Goal: Find specific page/section: Find specific page/section

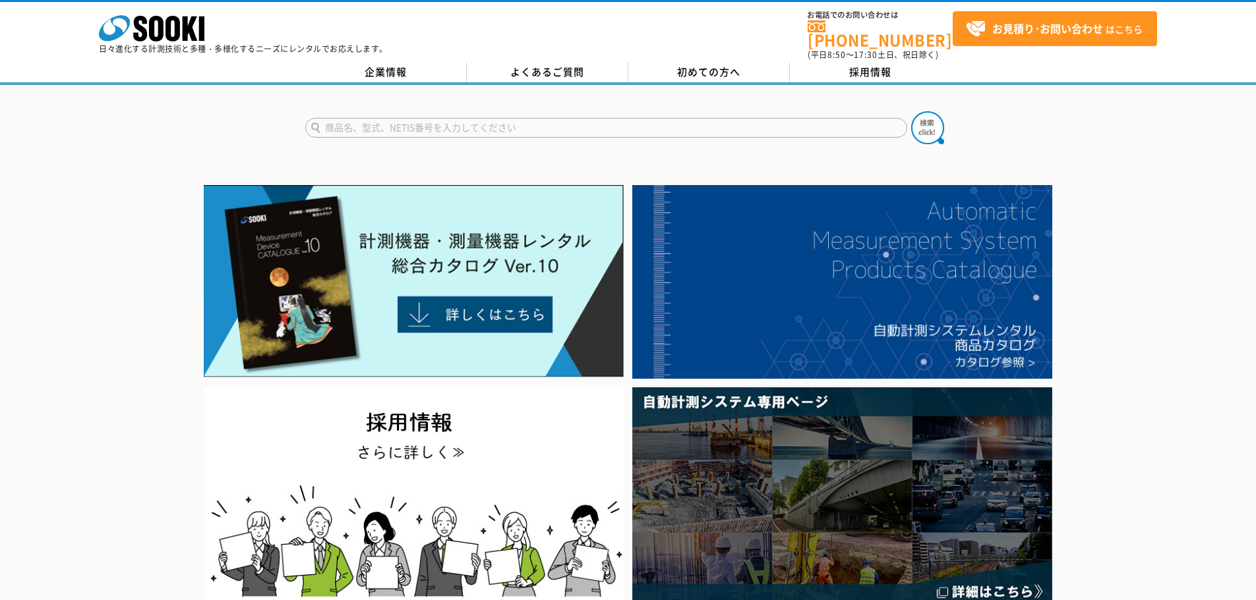
click at [482, 123] on input "text" at bounding box center [606, 128] width 602 height 20
type input "300"
click at [911, 111] on button at bounding box center [927, 127] width 33 height 33
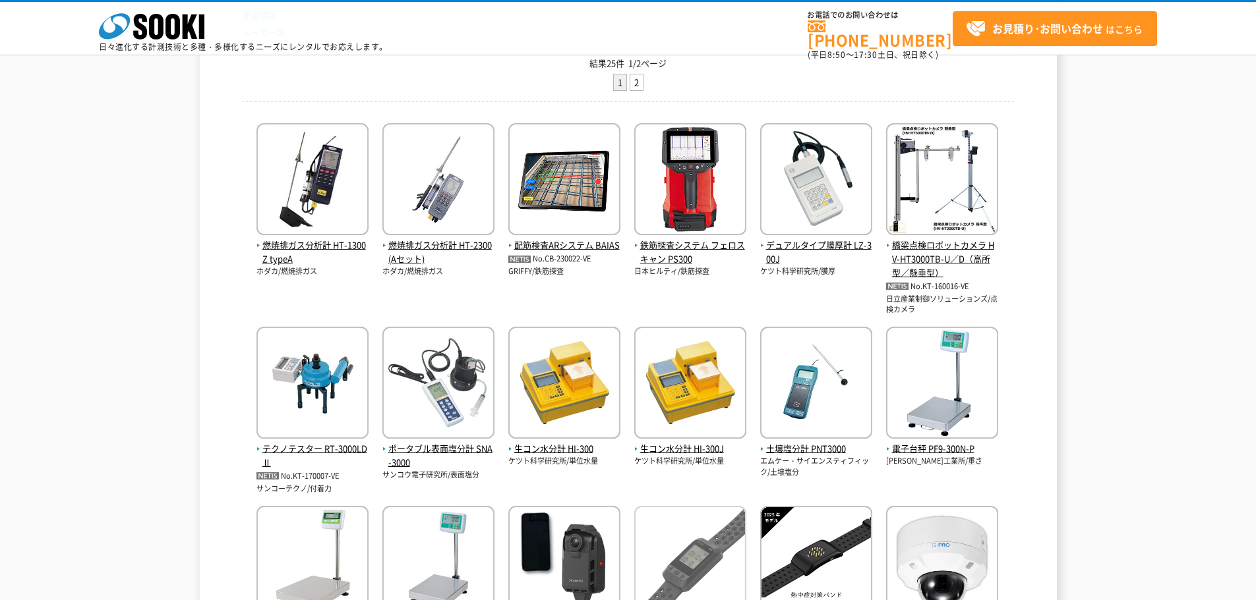
scroll to position [527, 0]
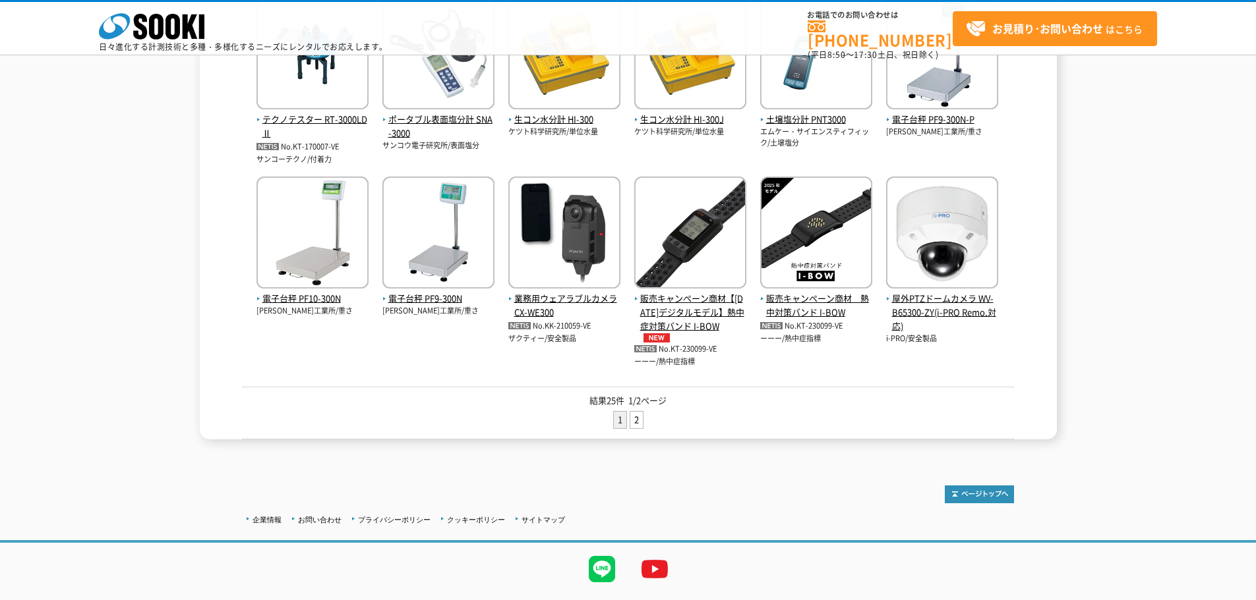
click at [629, 422] on li "2" at bounding box center [636, 420] width 14 height 18
click at [637, 418] on link "2" at bounding box center [636, 420] width 13 height 16
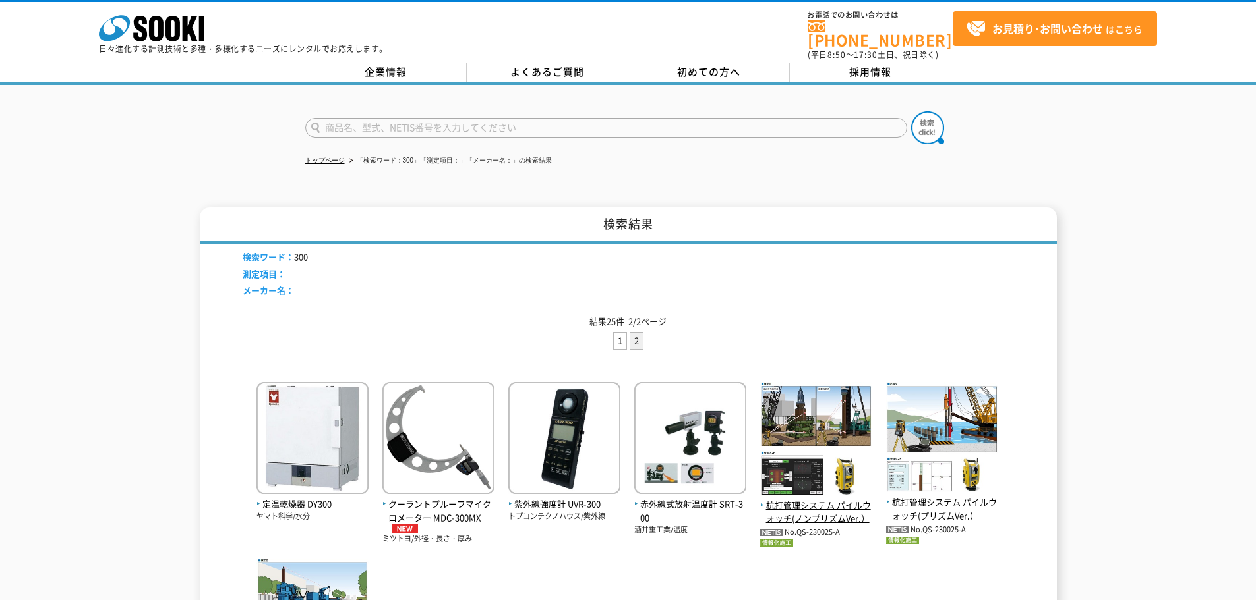
click at [529, 118] on input "text" at bounding box center [606, 128] width 602 height 20
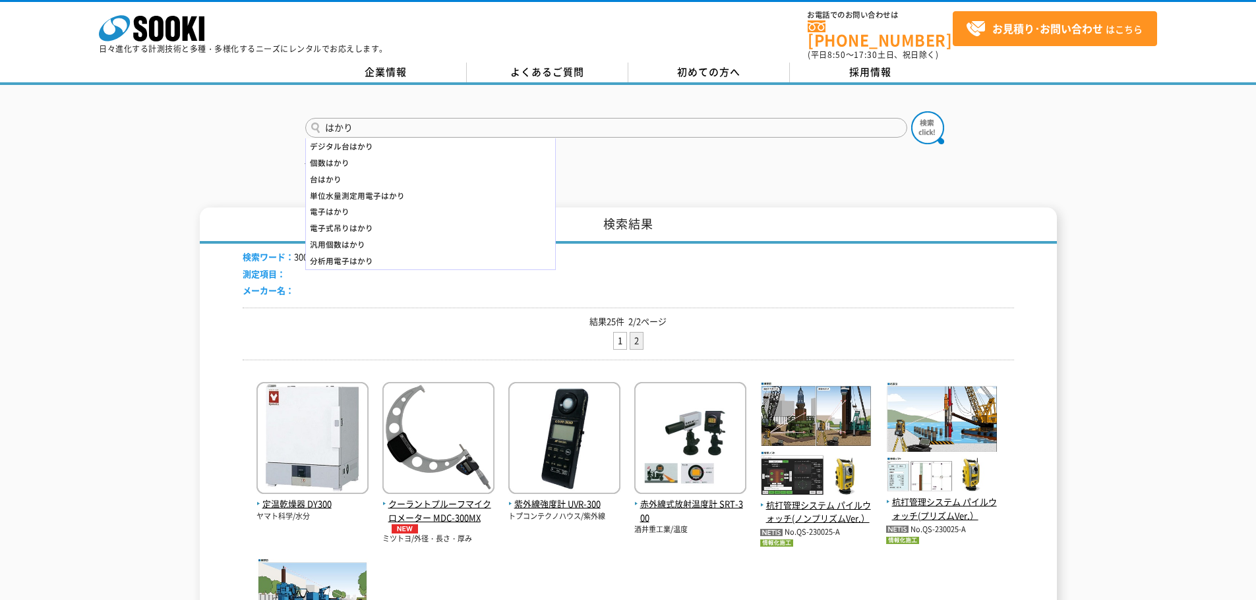
type input "はかり"
click at [911, 111] on button at bounding box center [927, 127] width 33 height 33
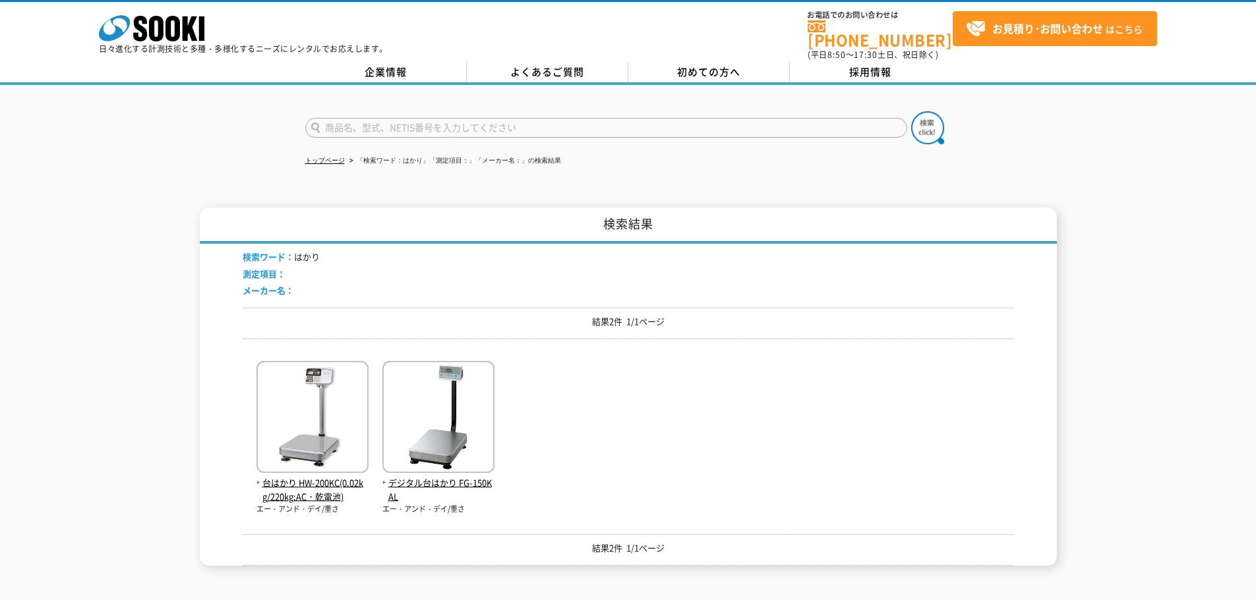
click at [395, 119] on input "text" at bounding box center [606, 128] width 602 height 20
type input "電子秤"
click at [911, 111] on button at bounding box center [927, 127] width 33 height 33
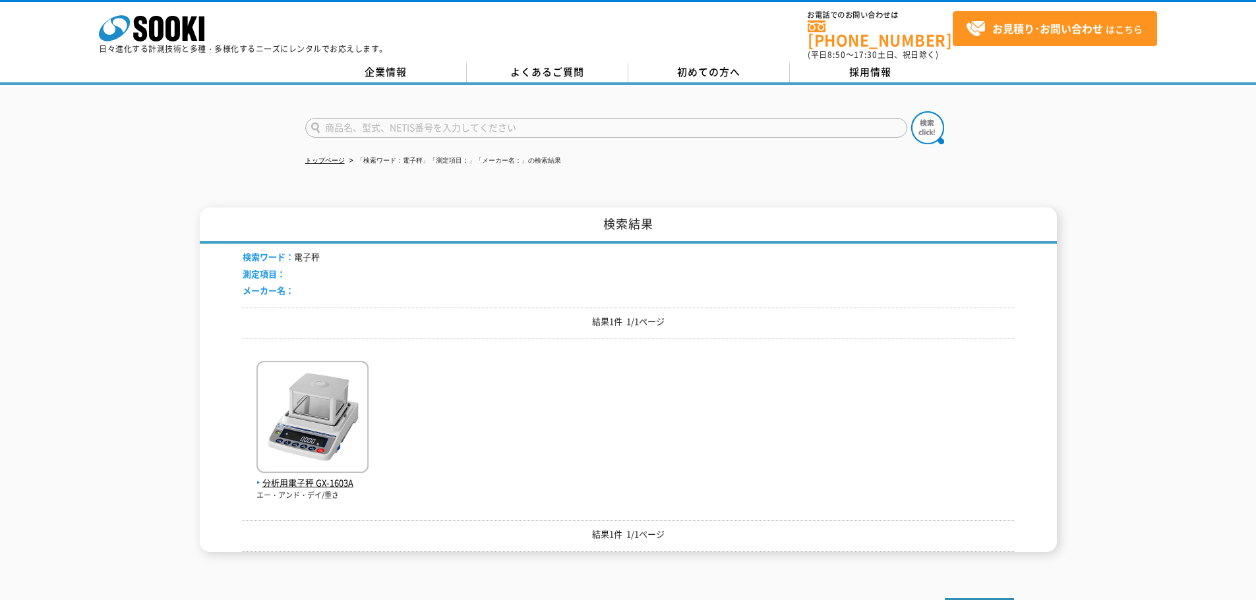
click at [339, 121] on input "text" at bounding box center [606, 128] width 602 height 20
drag, startPoint x: 371, startPoint y: 119, endPoint x: 274, endPoint y: 132, distance: 98.4
click at [274, 132] on div "秤" at bounding box center [628, 116] width 1256 height 63
type input "秤"
click at [925, 111] on img at bounding box center [927, 127] width 33 height 33
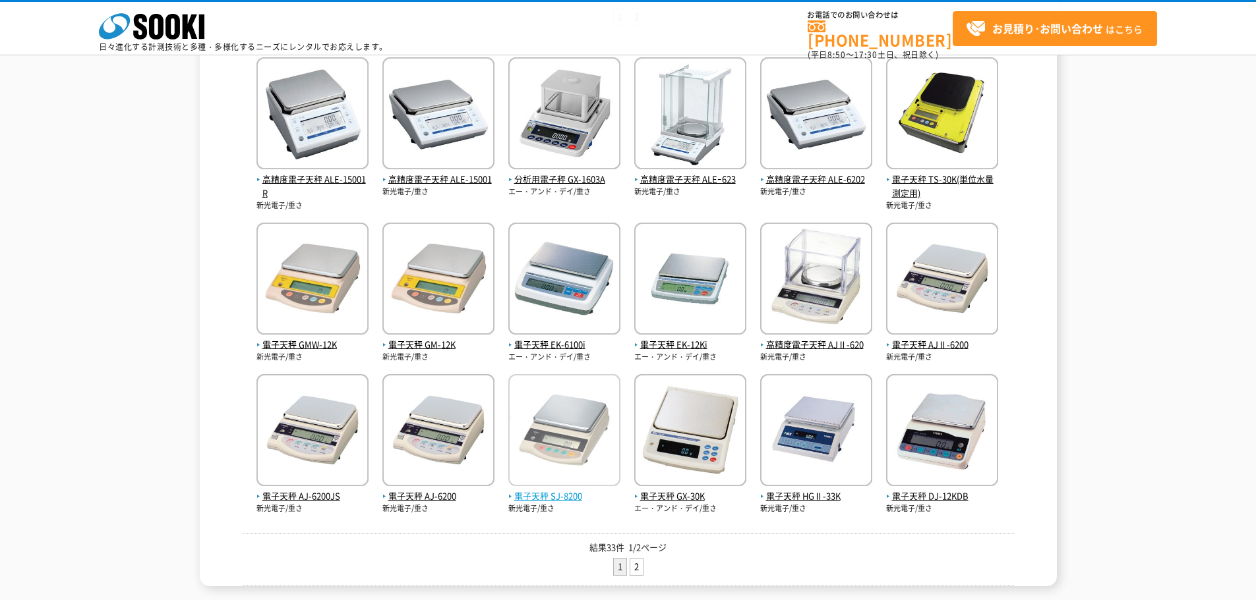
scroll to position [330, 0]
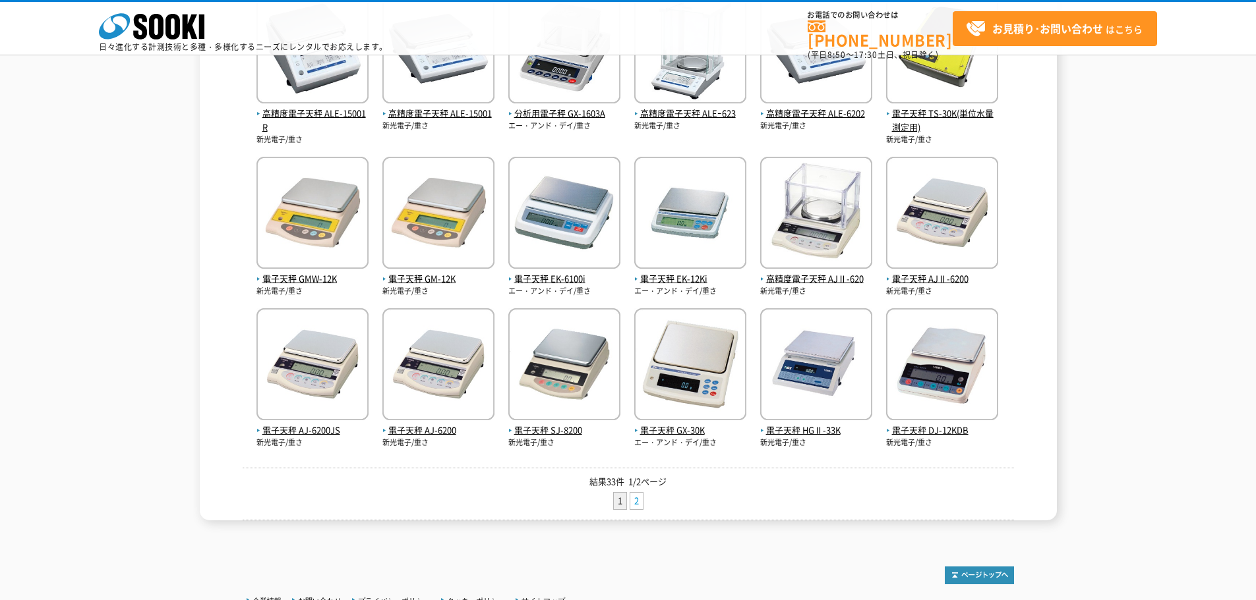
click at [633, 502] on link "2" at bounding box center [636, 501] width 13 height 16
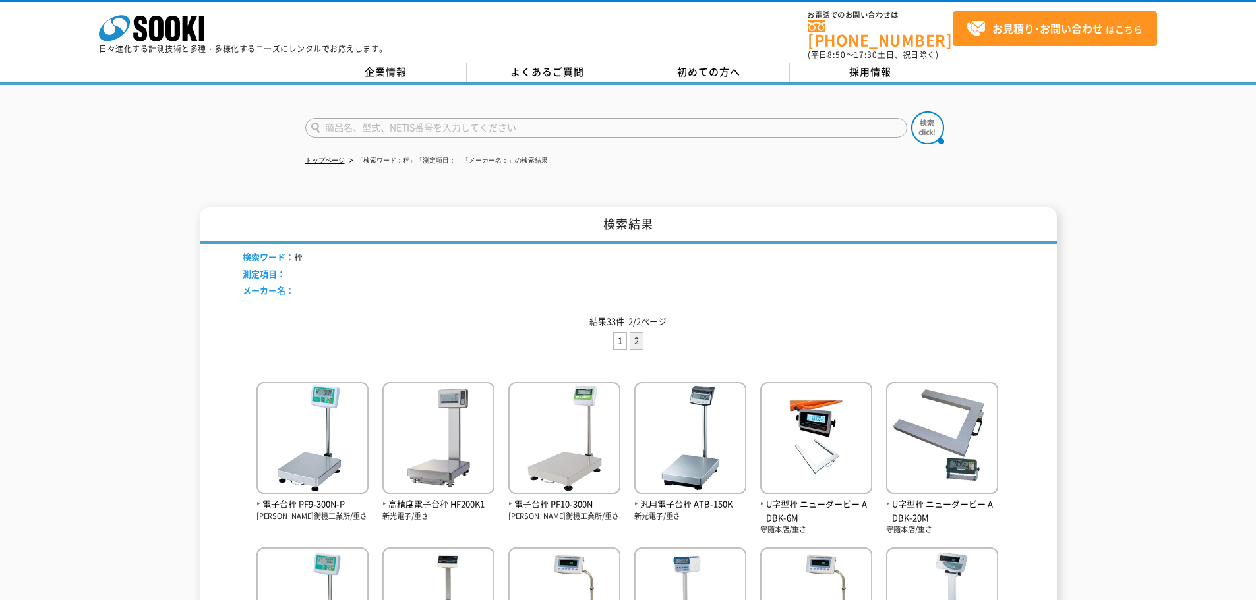
scroll to position [66, 0]
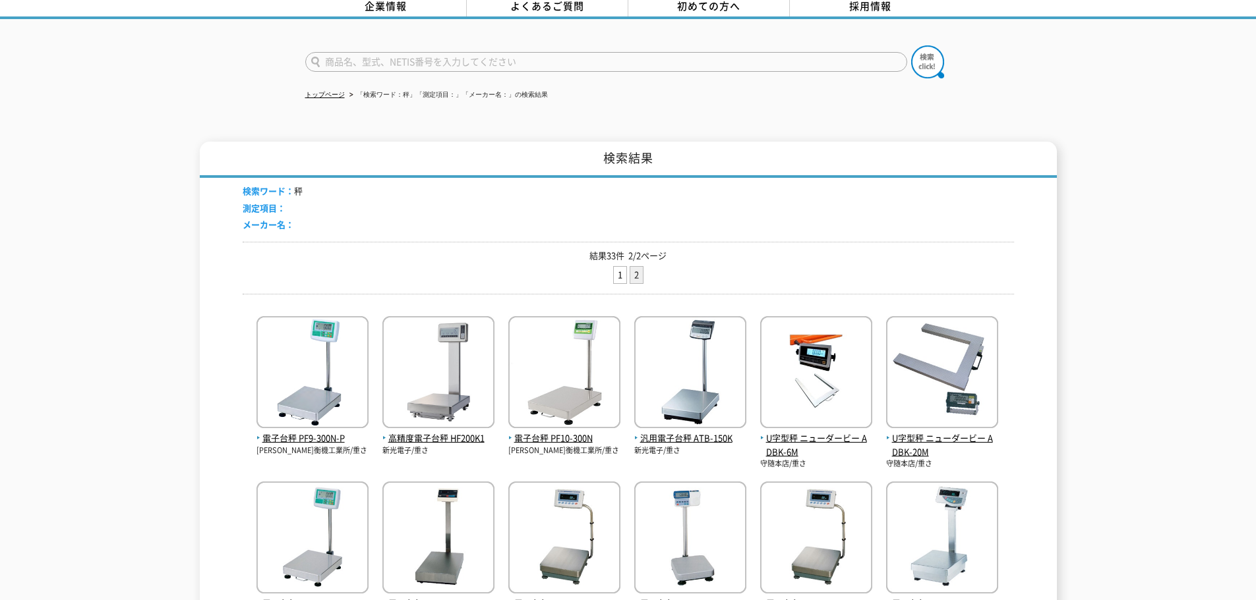
click at [641, 267] on li "2" at bounding box center [636, 275] width 14 height 18
